Goal: Transaction & Acquisition: Purchase product/service

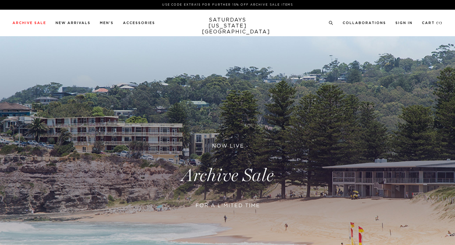
click at [427, 20] on div "Archive Sale Men's Tees Shirts Shorts Swim Knitwear Pants Sweats Women's" at bounding box center [227, 23] width 455 height 27
click at [428, 22] on link "Cart ( 1 )" at bounding box center [432, 22] width 21 height 3
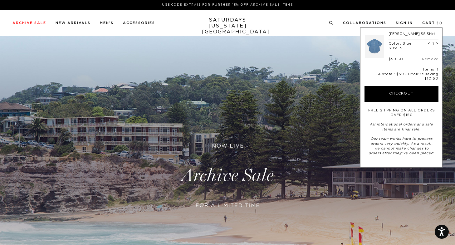
click at [390, 45] on p "Color: Blue" at bounding box center [399, 44] width 23 height 4
click at [376, 44] on link at bounding box center [374, 46] width 19 height 29
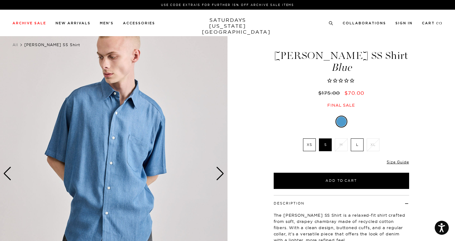
click at [307, 145] on label "XS" at bounding box center [309, 145] width 13 height 13
click at [0, 0] on input "XS" at bounding box center [0, 0] width 0 height 0
click at [322, 146] on label "S" at bounding box center [325, 145] width 13 height 13
click at [0, 0] on input "S" at bounding box center [0, 0] width 0 height 0
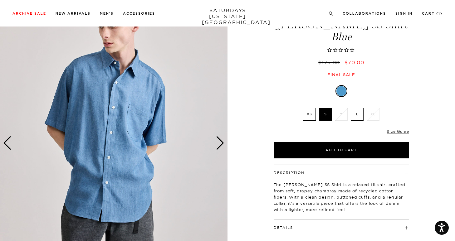
scroll to position [37, 0]
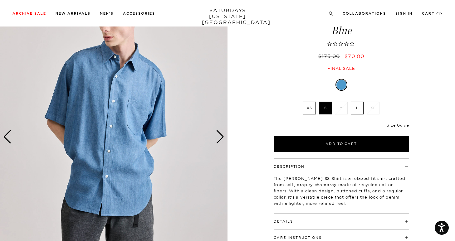
click at [221, 137] on div "Next slide" at bounding box center [220, 137] width 8 height 14
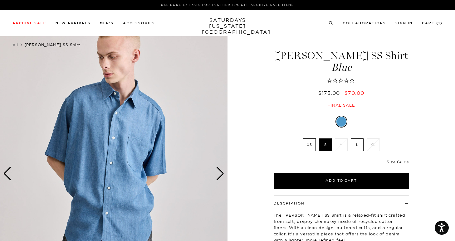
scroll to position [0, 0]
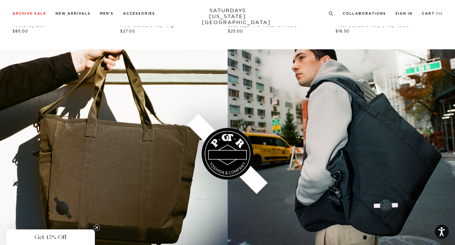
scroll to position [764, 0]
